Goal: Transaction & Acquisition: Purchase product/service

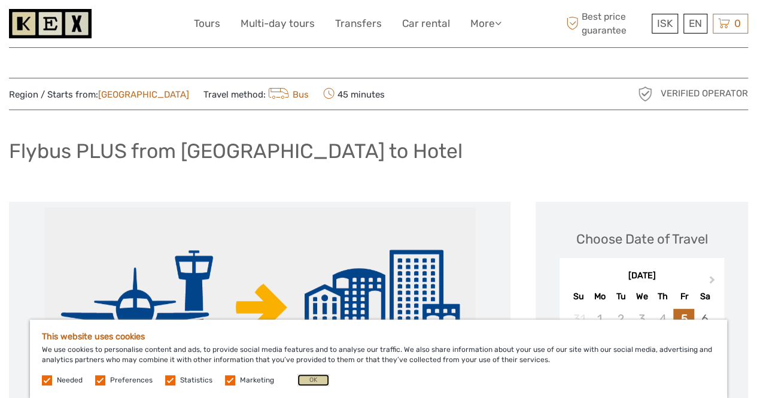
click at [314, 383] on button "OK" at bounding box center [314, 380] width 32 height 12
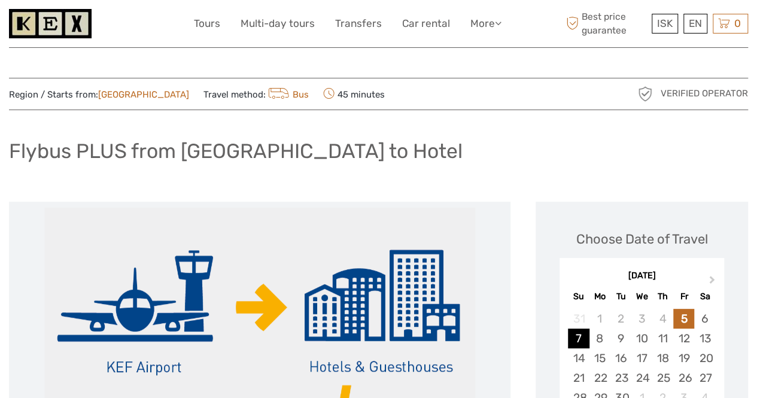
click at [587, 338] on div "7" at bounding box center [578, 339] width 21 height 20
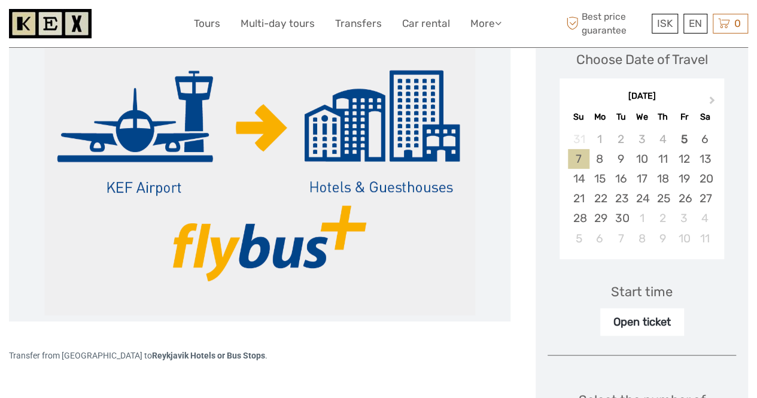
scroll to position [183, 0]
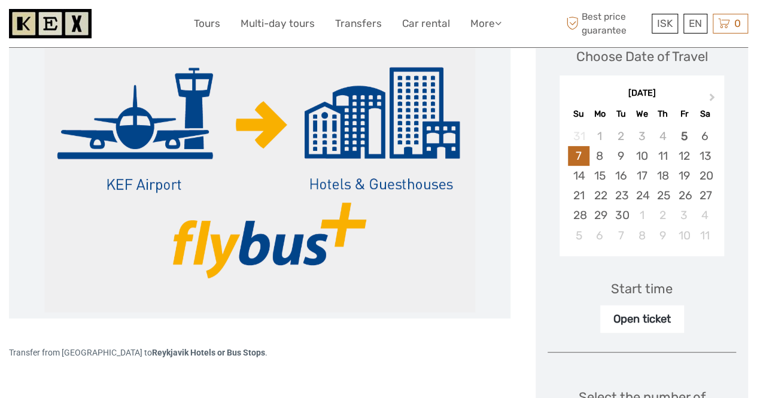
click at [661, 295] on div "Start time" at bounding box center [642, 289] width 62 height 19
click at [660, 321] on div "Open ticket" at bounding box center [642, 319] width 84 height 28
click at [656, 290] on div "Start time" at bounding box center [642, 289] width 62 height 19
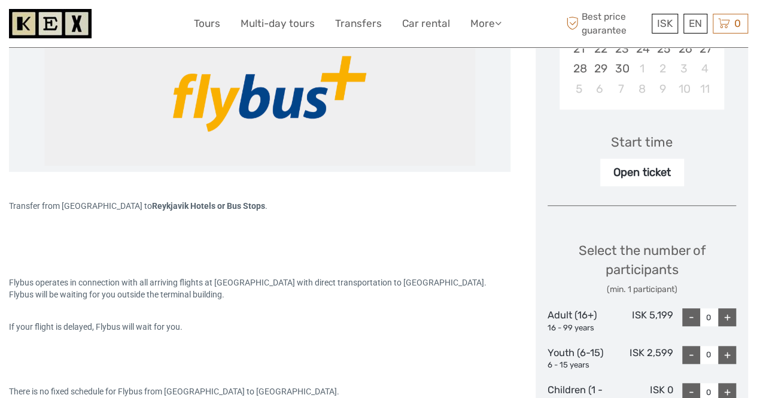
scroll to position [341, 0]
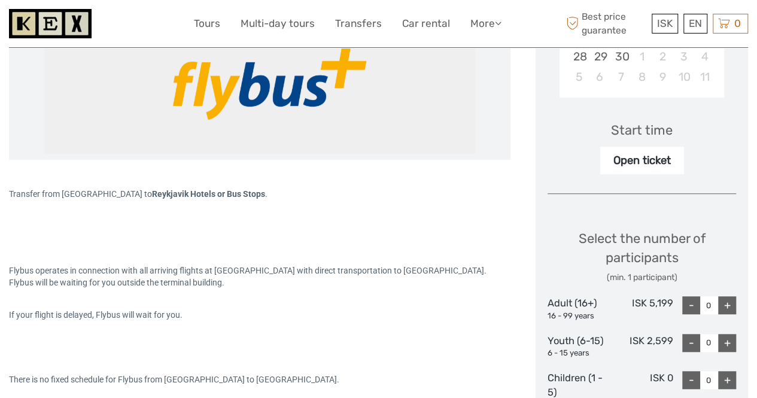
click at [733, 308] on div "+" at bounding box center [727, 305] width 18 height 18
click at [730, 309] on div "+" at bounding box center [727, 305] width 18 height 18
type input "2"
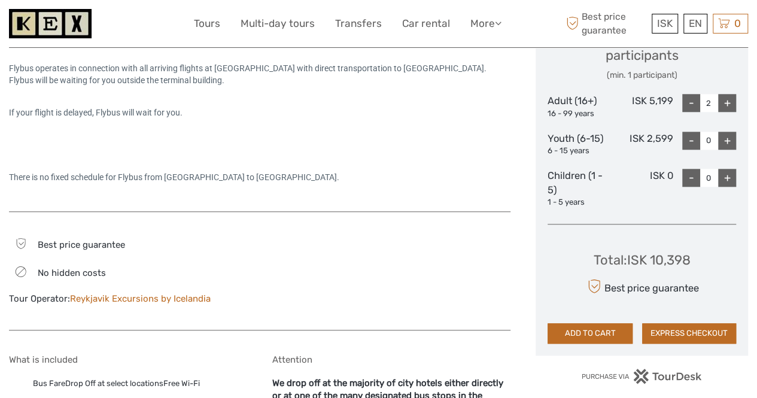
scroll to position [550, 0]
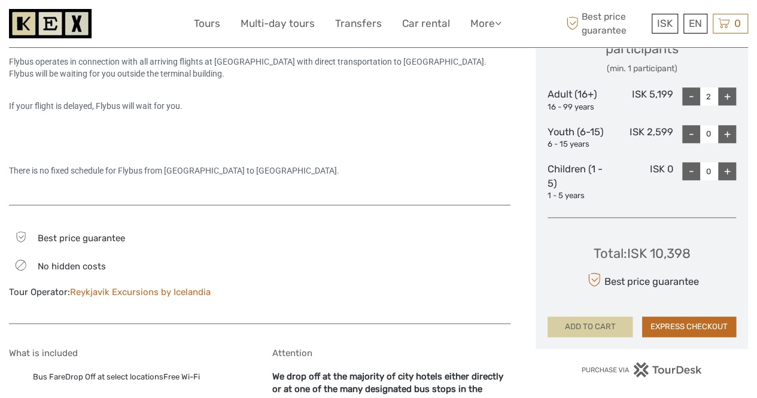
click at [613, 324] on button "ADD TO CART" at bounding box center [590, 327] width 85 height 20
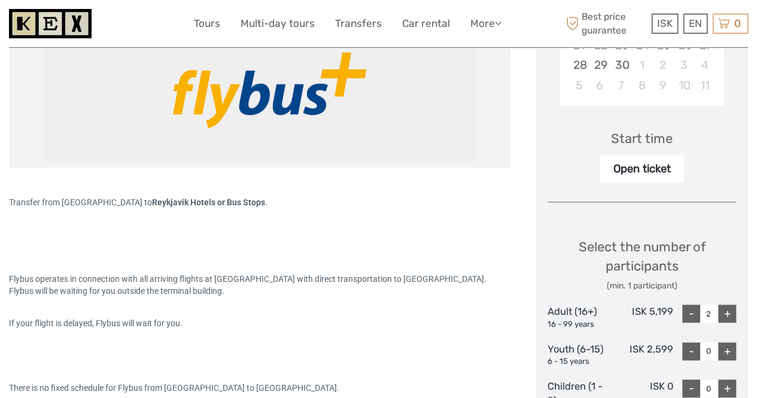
scroll to position [332, 0]
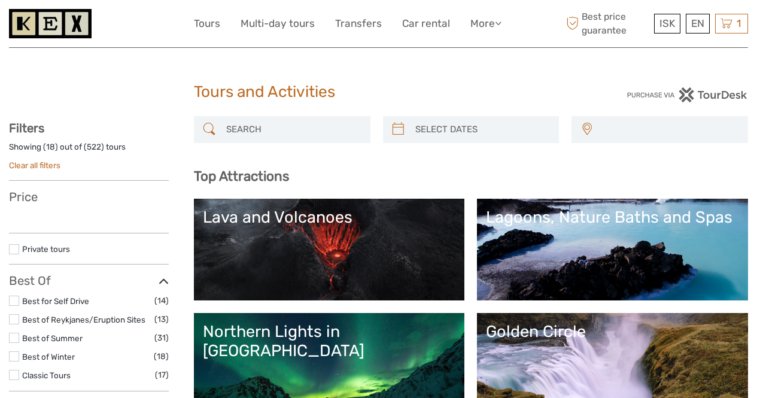
select select
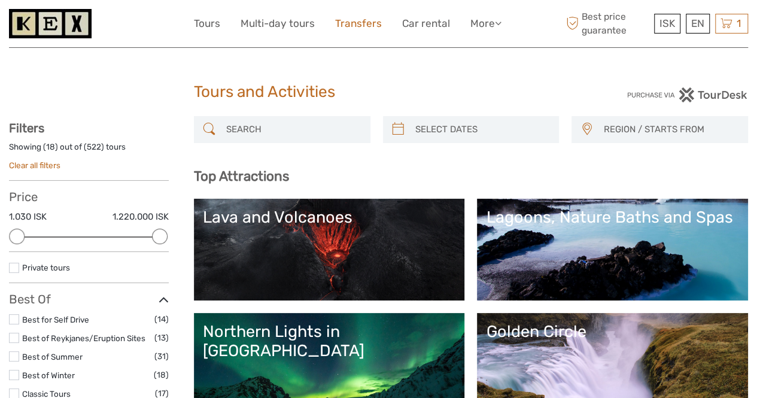
click at [370, 28] on link "Transfers" at bounding box center [358, 23] width 47 height 17
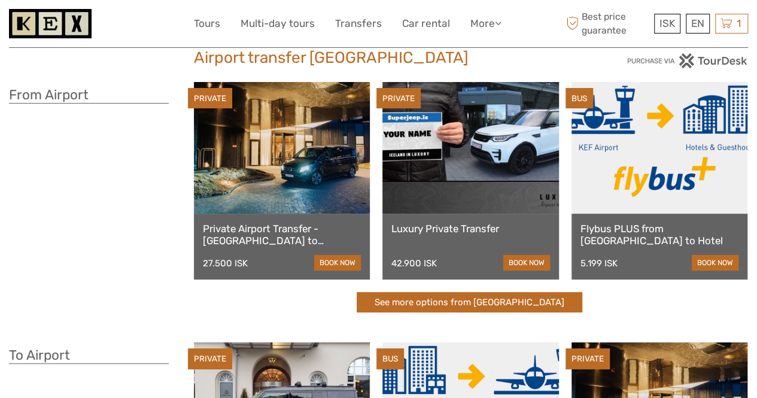
scroll to position [35, 0]
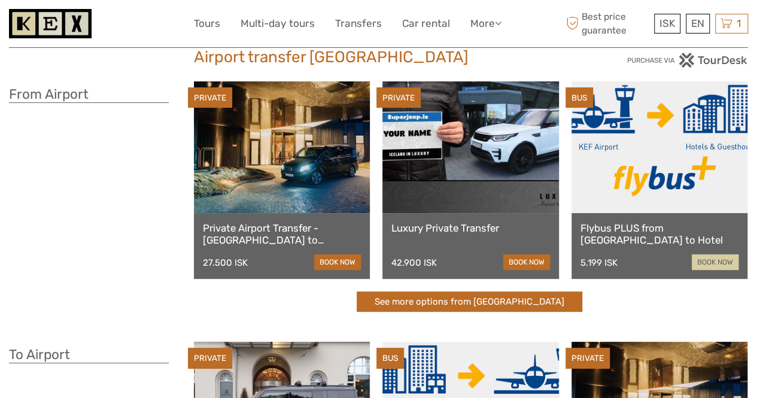
click at [724, 266] on link "book now" at bounding box center [715, 262] width 47 height 16
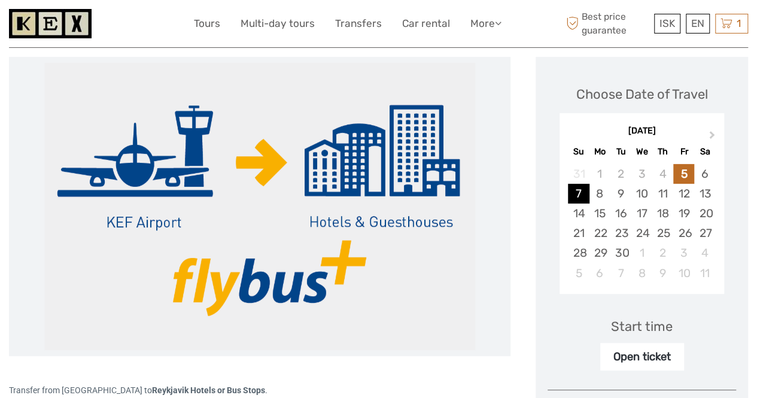
click at [584, 192] on div "7" at bounding box center [578, 194] width 21 height 20
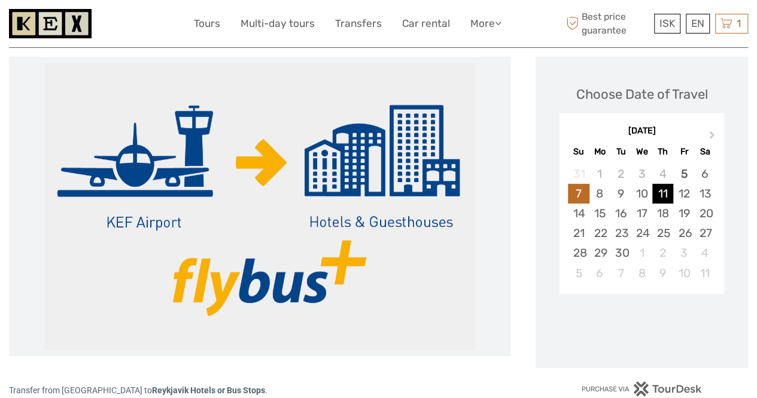
click at [659, 201] on div "11" at bounding box center [663, 194] width 21 height 20
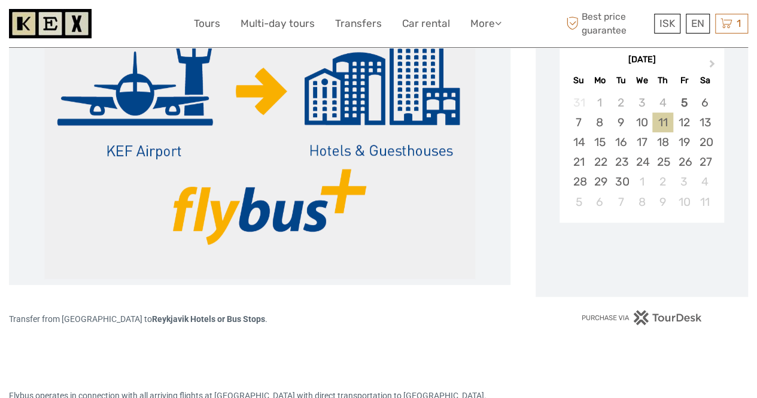
scroll to position [236, 0]
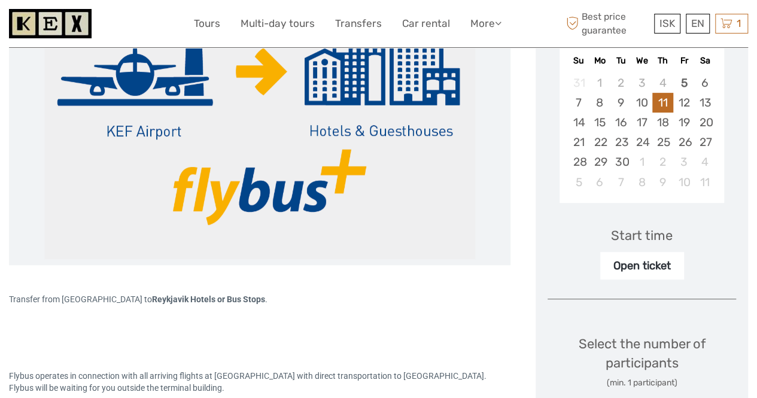
click at [655, 243] on div "Start time" at bounding box center [642, 235] width 62 height 19
click at [650, 244] on div "Start time Open ticket" at bounding box center [642, 244] width 189 height 69
click at [657, 248] on div "Start time Open ticket" at bounding box center [642, 244] width 189 height 69
click at [658, 269] on div "Open ticket" at bounding box center [642, 266] width 84 height 28
click at [658, 278] on div "Open ticket" at bounding box center [642, 266] width 84 height 28
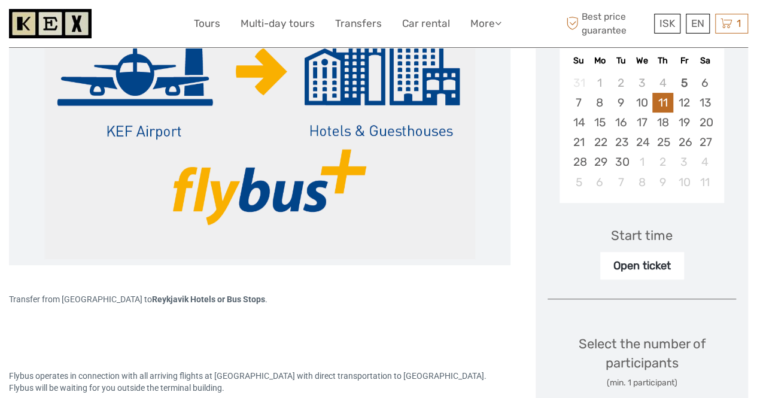
click at [663, 278] on div "Choose Date of Travel Next Month September 2025 Su Mo Tu We Th Fr Sa 31 1 2 3 4…" at bounding box center [642, 324] width 213 height 717
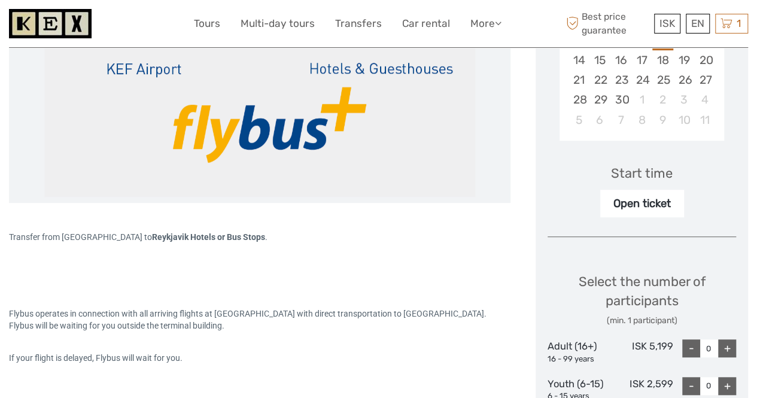
scroll to position [342, 0]
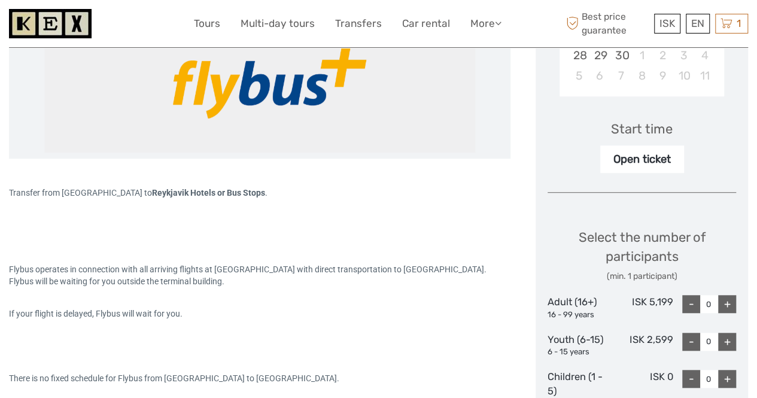
click at [727, 310] on div "+" at bounding box center [727, 304] width 18 height 18
click at [727, 307] on div "+" at bounding box center [727, 304] width 18 height 18
type input "2"
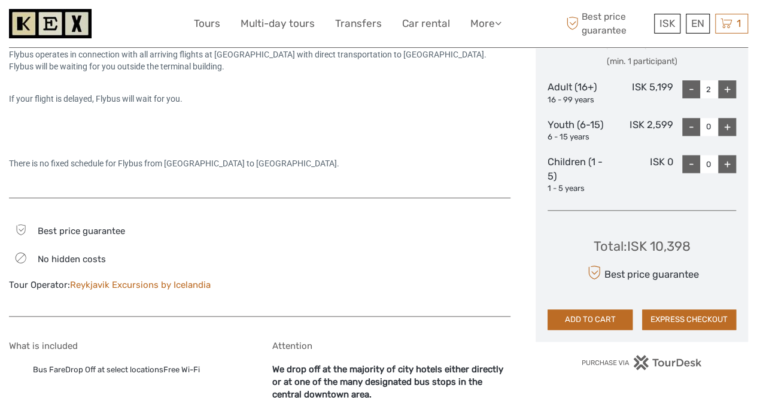
scroll to position [567, 0]
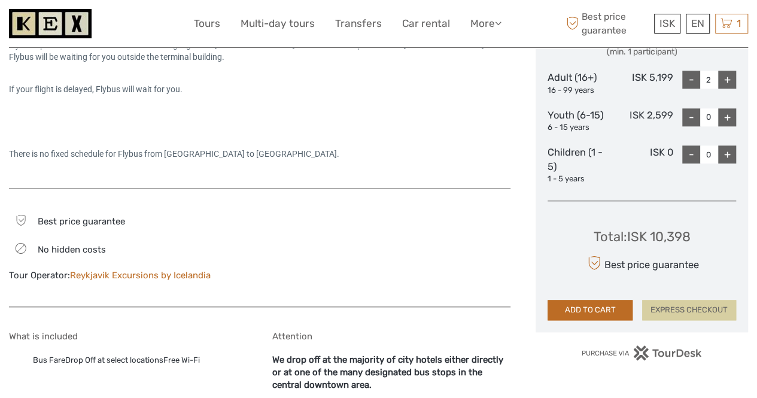
click at [709, 312] on button "EXPRESS CHECKOUT" at bounding box center [689, 310] width 94 height 20
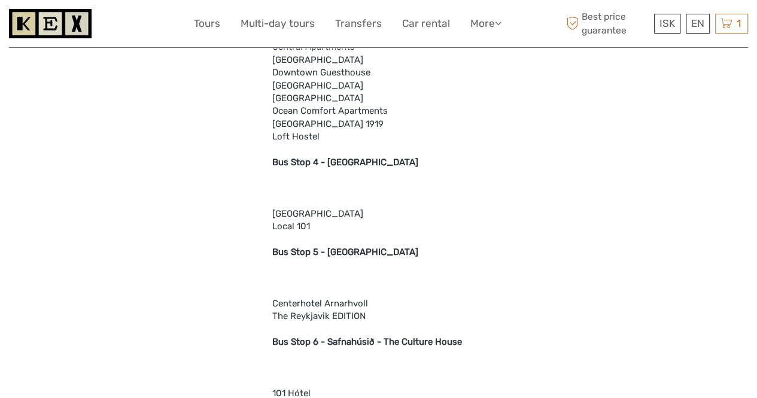
scroll to position [1306, 0]
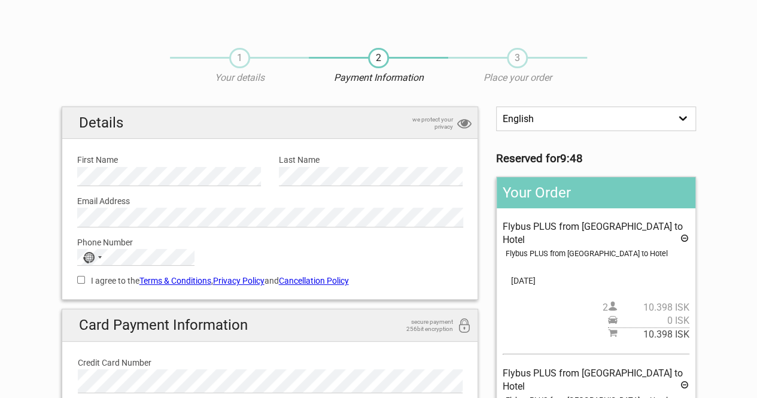
click at [568, 122] on select "English Español Deutsch" at bounding box center [595, 119] width 199 height 25
click at [556, 128] on select "English Español Deutsch" at bounding box center [595, 119] width 199 height 25
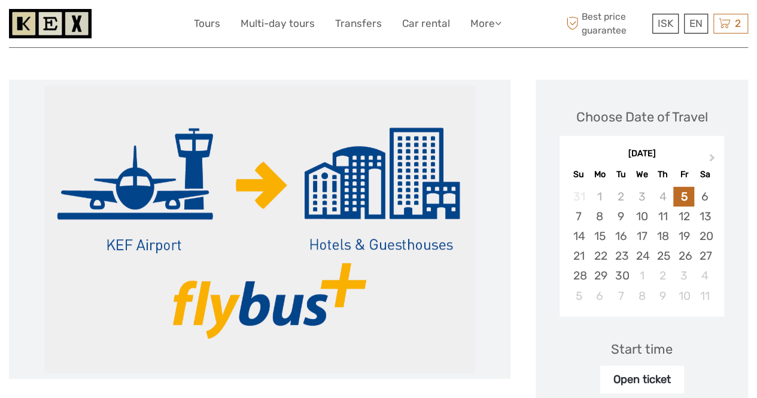
scroll to position [159, 0]
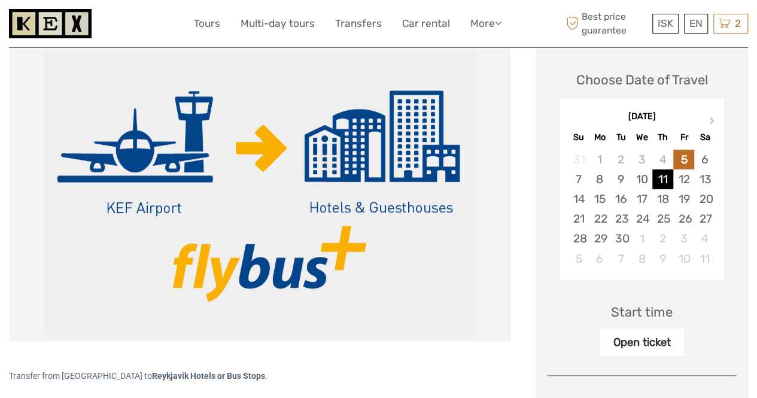
click at [663, 179] on div "11" at bounding box center [663, 179] width 21 height 20
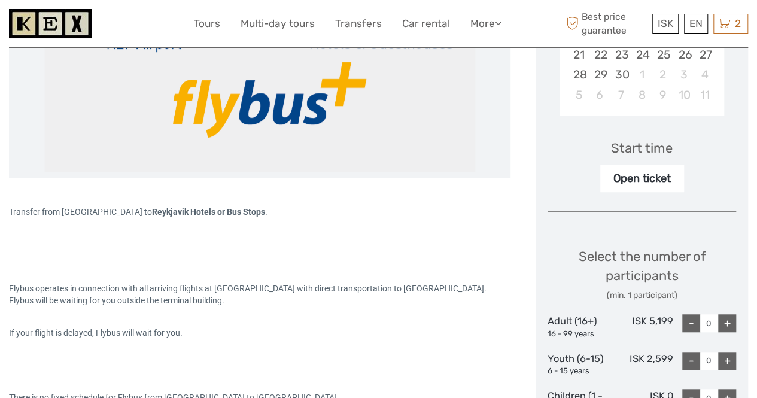
scroll to position [373, 0]
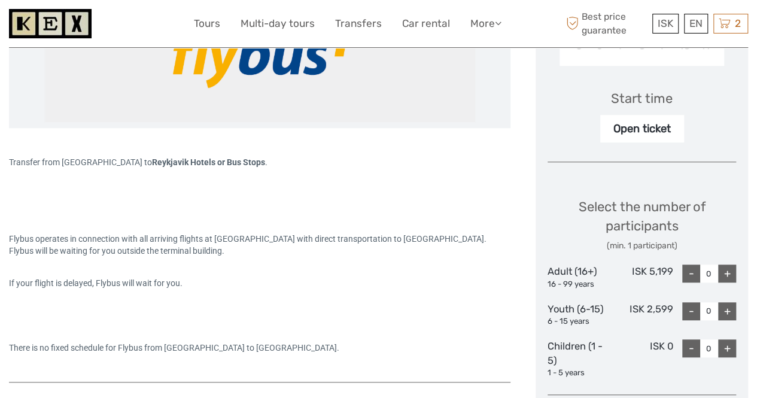
click at [730, 277] on div "+" at bounding box center [727, 274] width 18 height 18
click at [727, 275] on div "+" at bounding box center [727, 274] width 18 height 18
type input "2"
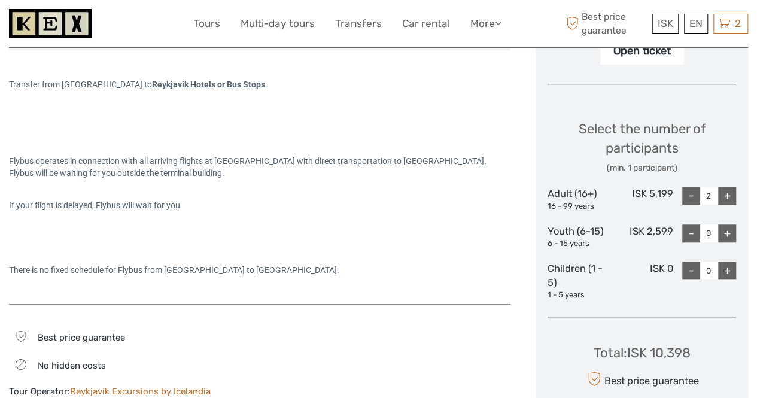
scroll to position [457, 0]
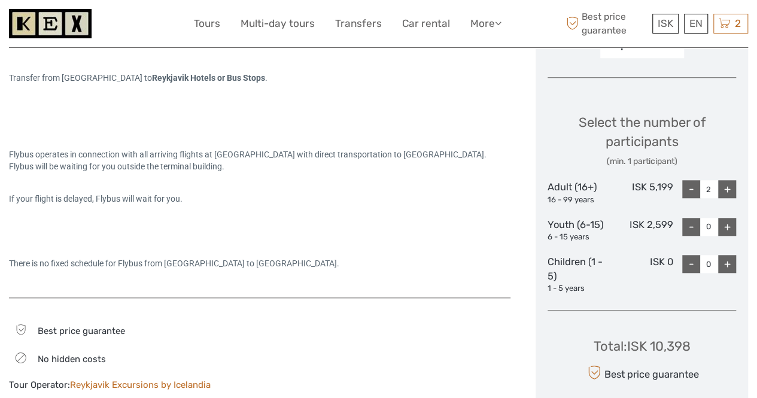
click at [656, 139] on div "Select the number of participants (min. 1 participant)" at bounding box center [642, 140] width 189 height 54
